Goal: Information Seeking & Learning: Learn about a topic

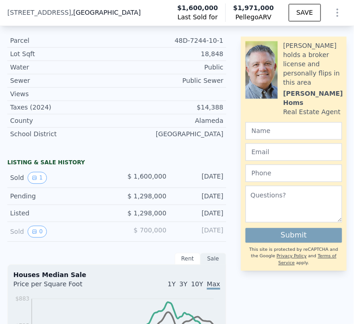
scroll to position [437, 0]
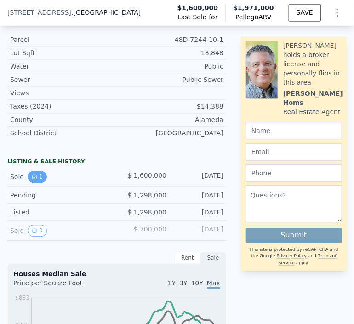
click at [35, 183] on button "1" at bounding box center [37, 177] width 19 height 12
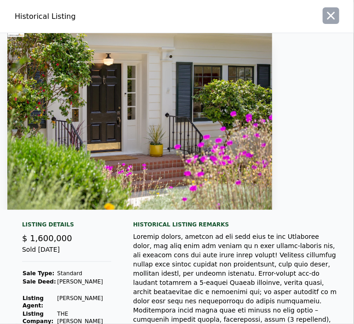
click at [325, 20] on icon "button" at bounding box center [331, 15] width 13 height 13
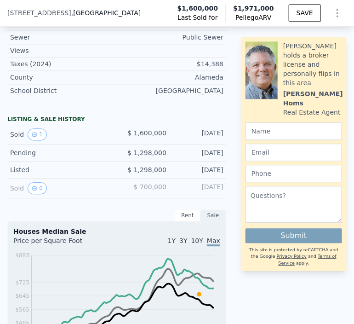
scroll to position [485, 0]
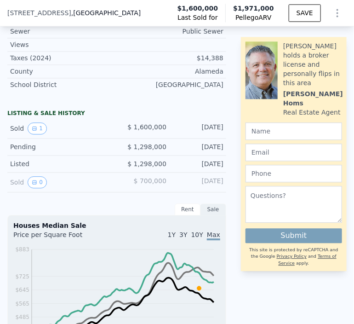
click at [151, 183] on span "$ 700,000" at bounding box center [150, 180] width 33 height 7
click at [35, 188] on button "0" at bounding box center [37, 182] width 19 height 12
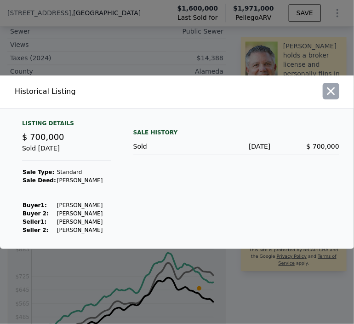
click at [328, 91] on icon "button" at bounding box center [331, 91] width 13 height 13
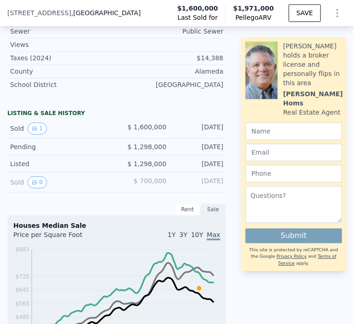
click at [143, 149] on span "$ 1,298,000" at bounding box center [146, 146] width 39 height 7
click at [205, 148] on div "[DATE]" at bounding box center [199, 146] width 50 height 9
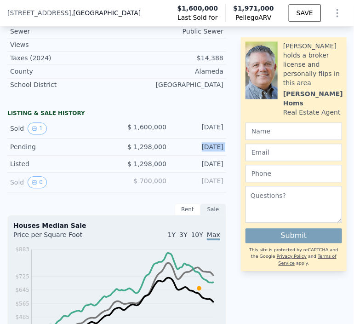
click at [205, 148] on div "[DATE]" at bounding box center [199, 146] width 50 height 9
click at [147, 167] on span "$ 1,298,000" at bounding box center [146, 163] width 39 height 7
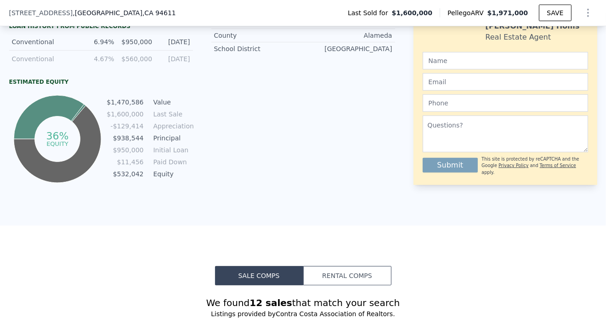
scroll to position [196, 0]
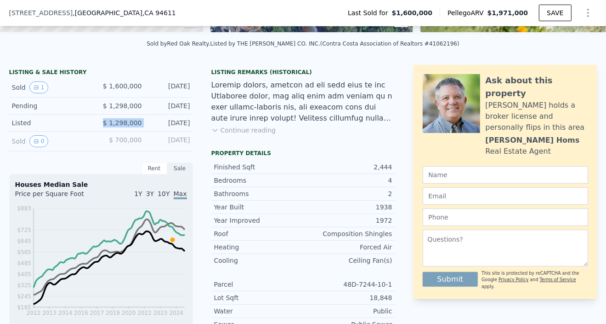
click at [222, 135] on button "Continue reading" at bounding box center [243, 129] width 65 height 9
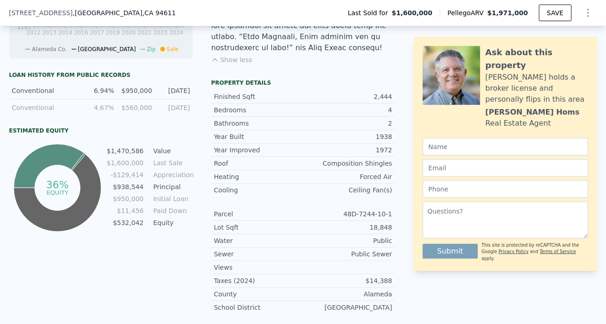
scroll to position [478, 0]
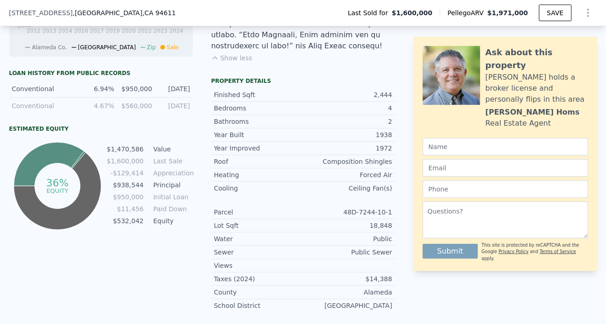
click at [120, 154] on td "$1,470,586" at bounding box center [125, 149] width 38 height 10
drag, startPoint x: 120, startPoint y: 154, endPoint x: 182, endPoint y: 156, distance: 61.1
click at [182, 154] on tr "$1,470,586 Value" at bounding box center [149, 149] width 86 height 10
click at [155, 154] on td "Value" at bounding box center [172, 149] width 41 height 10
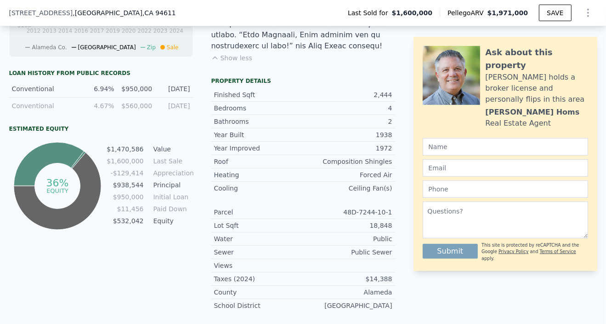
click at [162, 154] on td "Value" at bounding box center [172, 149] width 41 height 10
drag, startPoint x: 162, startPoint y: 155, endPoint x: 111, endPoint y: 148, distance: 51.4
click at [111, 148] on div "36% equity $1,470,586 Value $1,600,000 Last Sale -$129,414 Appreciation $938,54…" at bounding box center [101, 186] width 184 height 92
click at [177, 177] on td "Appreciation" at bounding box center [172, 173] width 41 height 10
drag, startPoint x: 177, startPoint y: 177, endPoint x: 118, endPoint y: 171, distance: 59.1
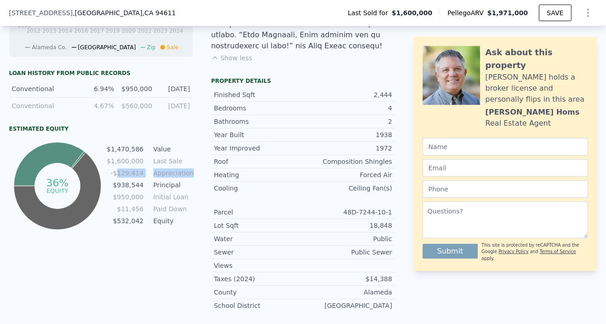
click at [118, 171] on tbody "$1,470,586 Value $1,600,000 Last Sale -$129,414 Appreciation $938,544 Principal…" at bounding box center [149, 186] width 86 height 84
click at [167, 190] on td "Principal" at bounding box center [172, 185] width 41 height 10
drag, startPoint x: 167, startPoint y: 190, endPoint x: 116, endPoint y: 189, distance: 50.6
click at [116, 189] on tr "$938,544 Principal" at bounding box center [149, 185] width 86 height 10
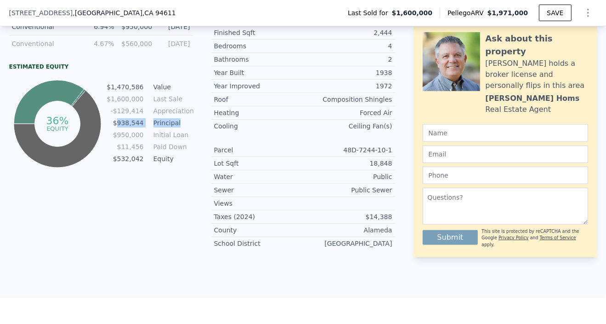
scroll to position [541, 0]
click at [165, 115] on td "Appreciation" at bounding box center [172, 110] width 41 height 10
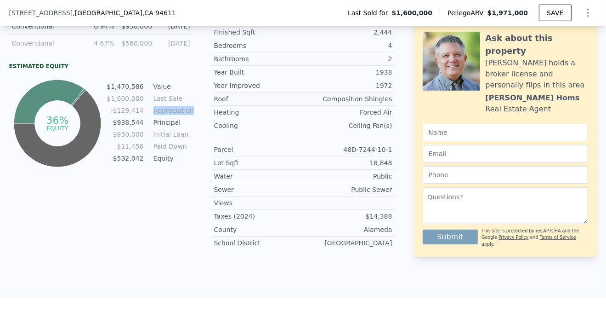
click at [133, 115] on td "-$129,414" at bounding box center [125, 110] width 38 height 10
drag, startPoint x: 133, startPoint y: 115, endPoint x: 189, endPoint y: 120, distance: 55.8
click at [189, 115] on tr "-$129,414 Appreciation" at bounding box center [149, 110] width 86 height 10
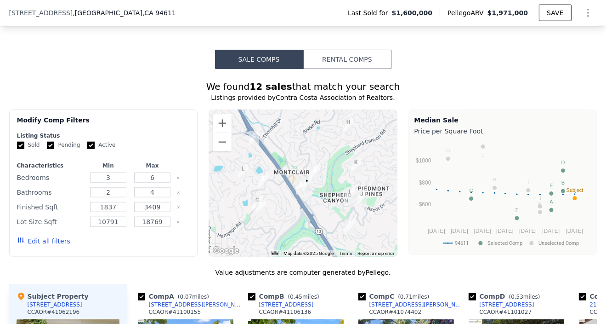
scroll to position [833, 0]
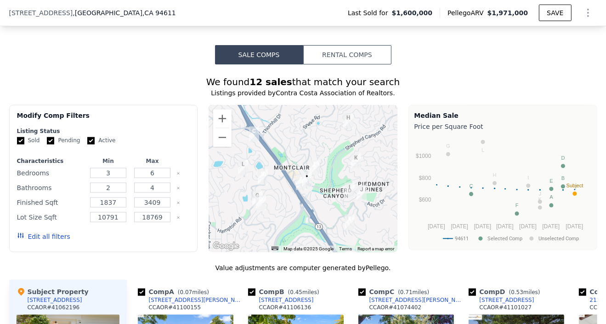
click at [297, 174] on img "2181 Andrews St" at bounding box center [301, 182] width 10 height 16
click at [353, 203] on circle "A chart." at bounding box center [551, 205] width 4 height 4
click at [221, 109] on button "Zoom in" at bounding box center [222, 118] width 18 height 18
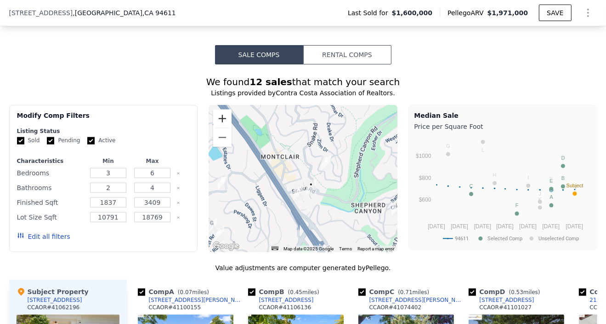
click at [221, 109] on button "Zoom in" at bounding box center [222, 118] width 18 height 18
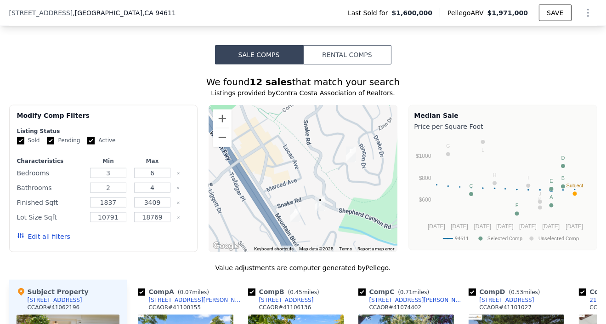
click at [295, 206] on img "2181 Andrews St" at bounding box center [295, 214] width 10 height 16
click at [293, 206] on img "2181 Andrews St" at bounding box center [295, 214] width 10 height 16
click at [223, 128] on button "Zoom out" at bounding box center [222, 137] width 18 height 18
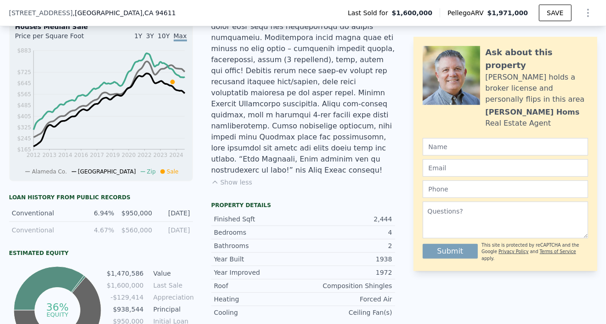
scroll to position [353, 0]
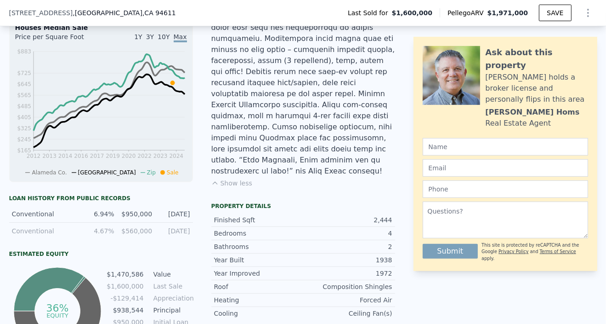
drag, startPoint x: 397, startPoint y: 137, endPoint x: 284, endPoint y: 127, distance: 113.9
click at [284, 127] on div at bounding box center [303, 50] width 184 height 254
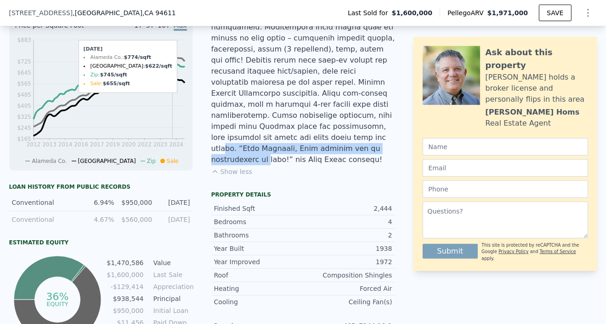
scroll to position [387, 0]
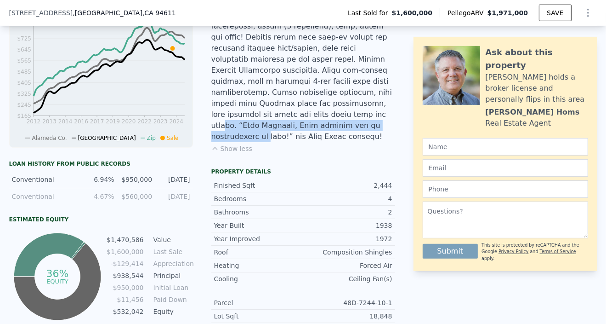
click at [138, 182] on div "$950,000" at bounding box center [136, 179] width 32 height 9
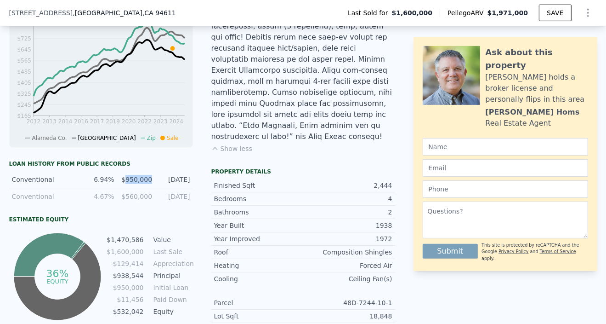
click at [138, 182] on div "$950,000" at bounding box center [136, 179] width 32 height 9
click at [181, 184] on div "[DATE]" at bounding box center [174, 179] width 32 height 9
drag, startPoint x: 179, startPoint y: 185, endPoint x: 0, endPoint y: 182, distance: 178.8
click at [0, 182] on div "LISTING & SALE HISTORY Sold 1 $ 1,600,000 [DATE] Pending $ 1,298,000 [DATE] Lis…" at bounding box center [303, 158] width 606 height 584
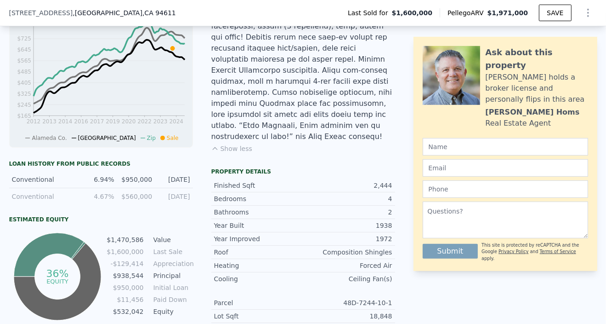
click at [173, 201] on div "[DATE]" at bounding box center [174, 196] width 32 height 9
click at [44, 213] on div "Loan history from public records Conventional 6.94% $950,000 [DATE] Conventiona…" at bounding box center [101, 241] width 184 height 162
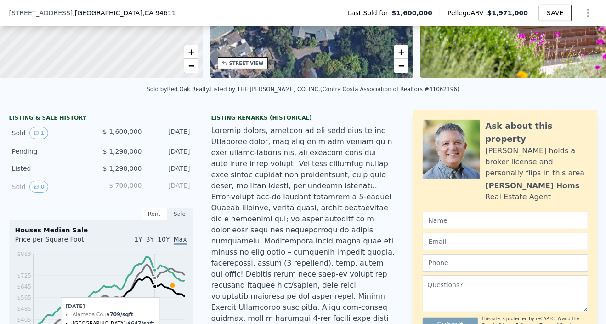
scroll to position [150, 0]
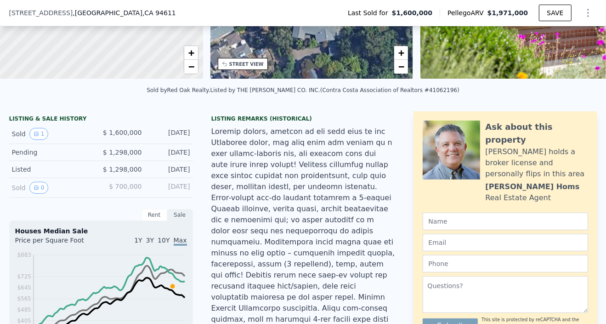
click at [55, 131] on div "Sold 1 $ 1,600,000 [DATE]" at bounding box center [101, 134] width 184 height 20
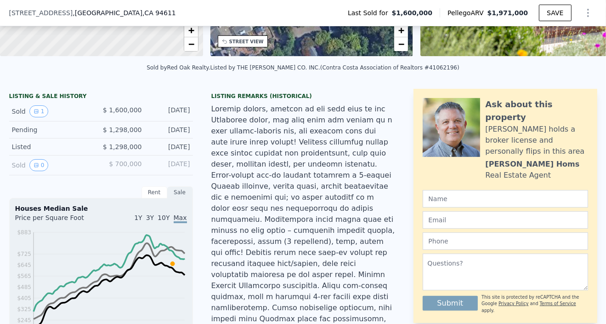
scroll to position [175, 0]
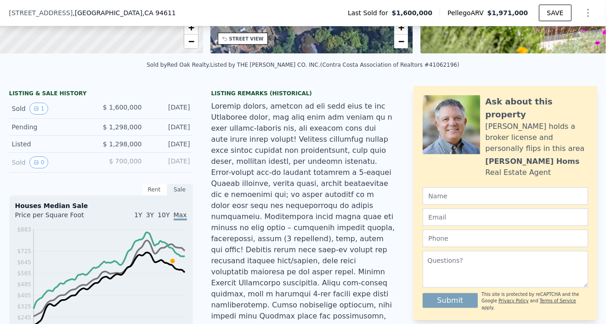
click at [152, 195] on div "Rent" at bounding box center [155, 189] width 26 height 12
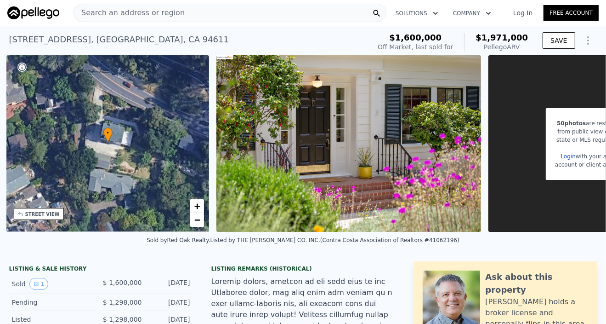
scroll to position [0, 303]
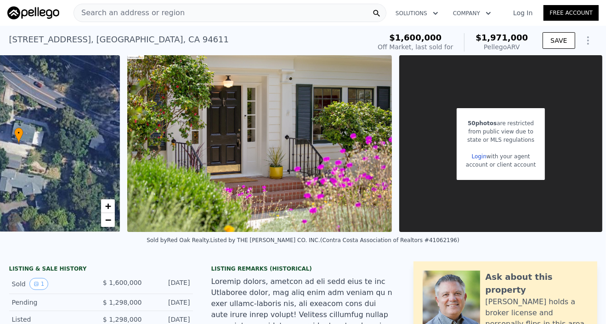
click at [353, 33] on span "$1,971,000" at bounding box center [502, 38] width 52 height 10
click at [353, 41] on icon "Show Options" at bounding box center [588, 40] width 11 height 11
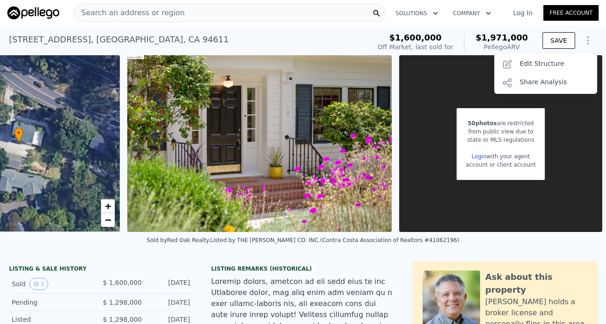
click at [353, 137] on div "state or MLS regulations" at bounding box center [501, 140] width 70 height 8
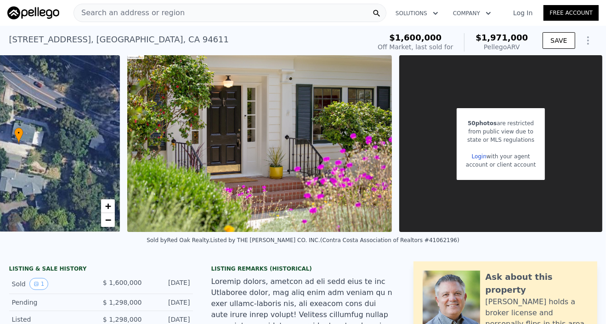
click at [353, 38] on icon "Show Options" at bounding box center [588, 40] width 11 height 11
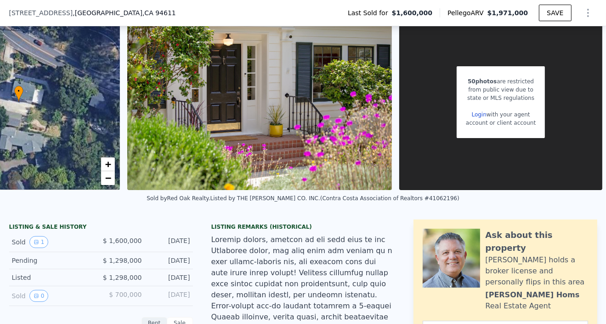
scroll to position [57, 0]
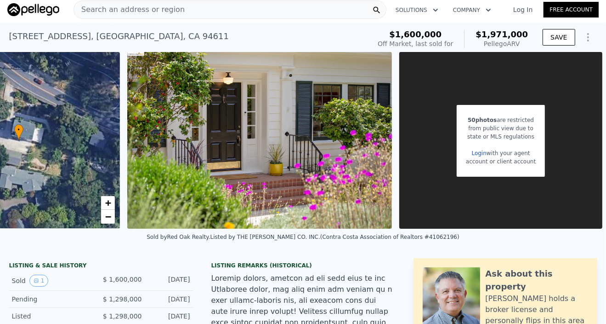
scroll to position [0, 0]
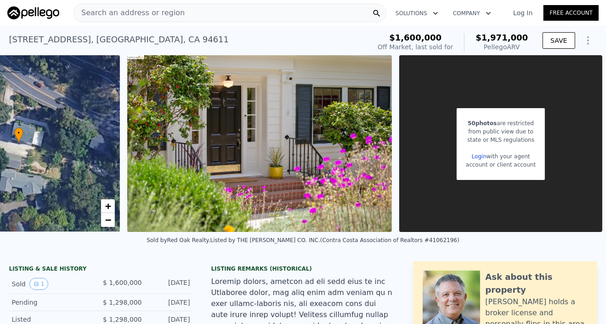
click at [353, 49] on div "Pellego ARV" at bounding box center [502, 46] width 52 height 9
click at [353, 39] on span "$1,971,000" at bounding box center [502, 38] width 52 height 10
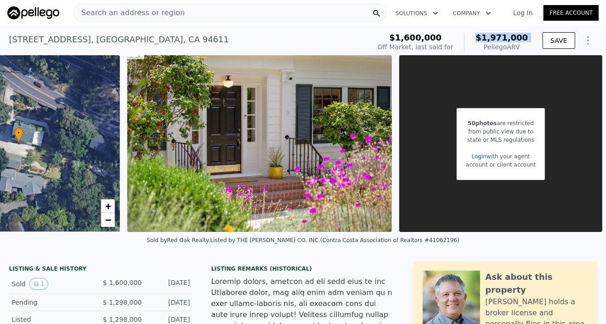
click at [353, 39] on span "$1,971,000" at bounding box center [502, 38] width 52 height 10
click at [353, 40] on icon "Show Options" at bounding box center [588, 40] width 11 height 11
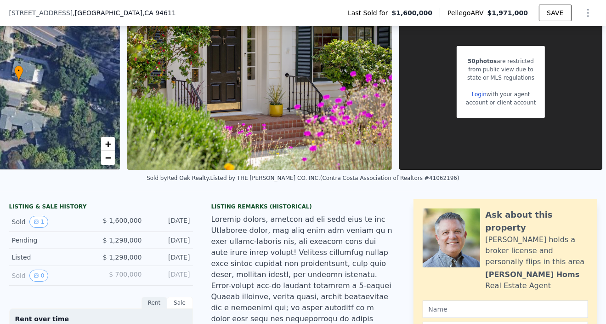
scroll to position [206, 0]
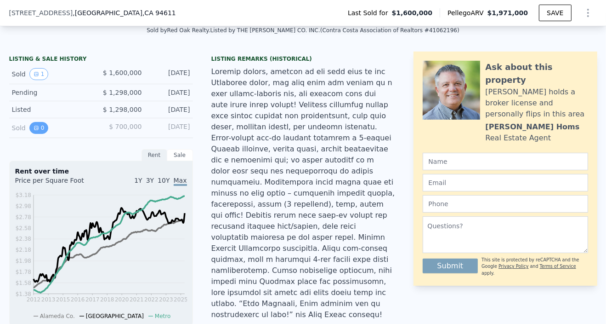
click at [29, 134] on button "0" at bounding box center [38, 128] width 19 height 12
